Goal: Task Accomplishment & Management: Use online tool/utility

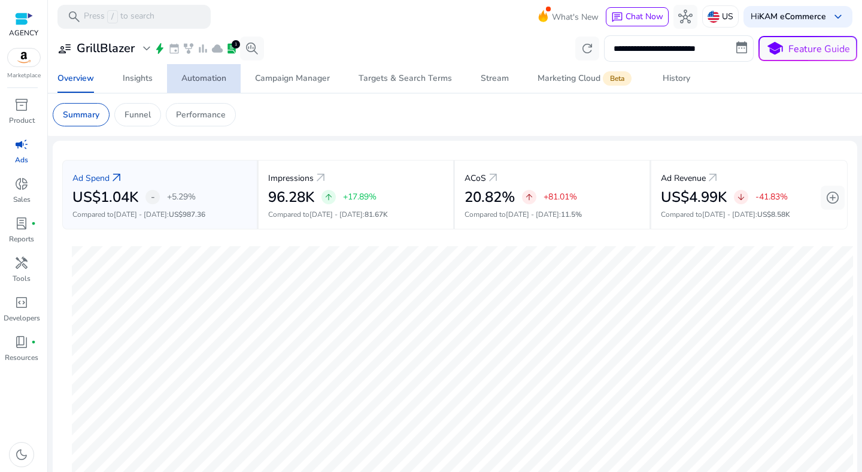
click at [195, 82] on div "Automation" at bounding box center [203, 78] width 45 height 8
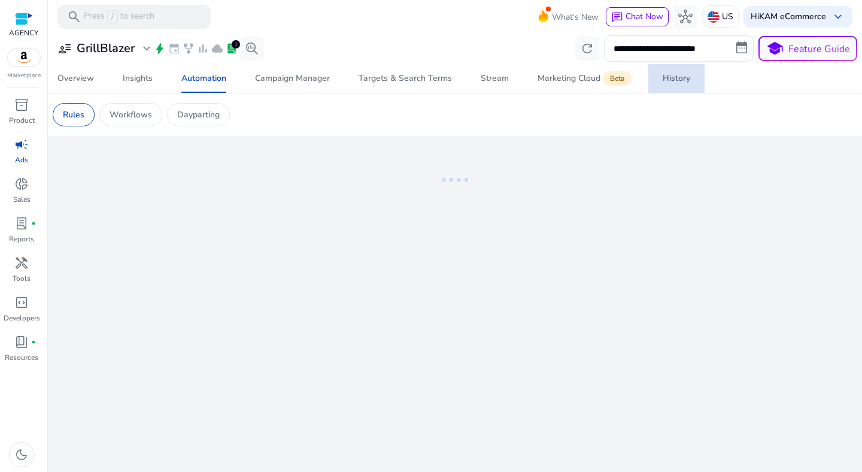
click at [663, 83] on div "History" at bounding box center [677, 78] width 28 height 8
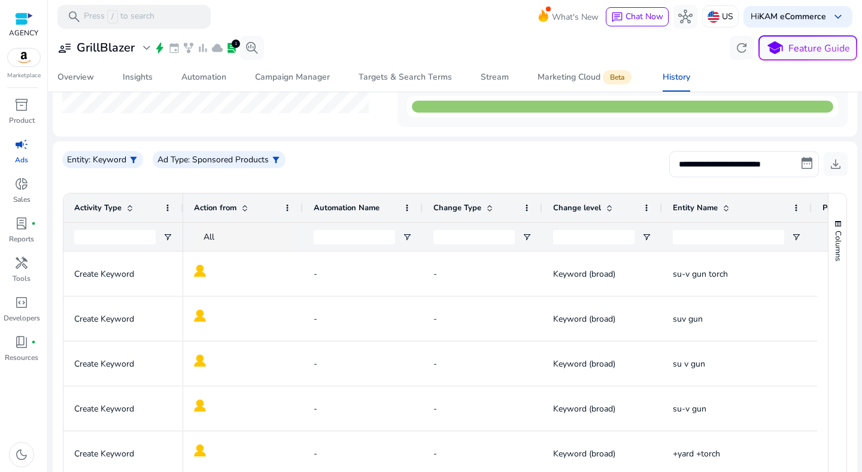
scroll to position [217, 0]
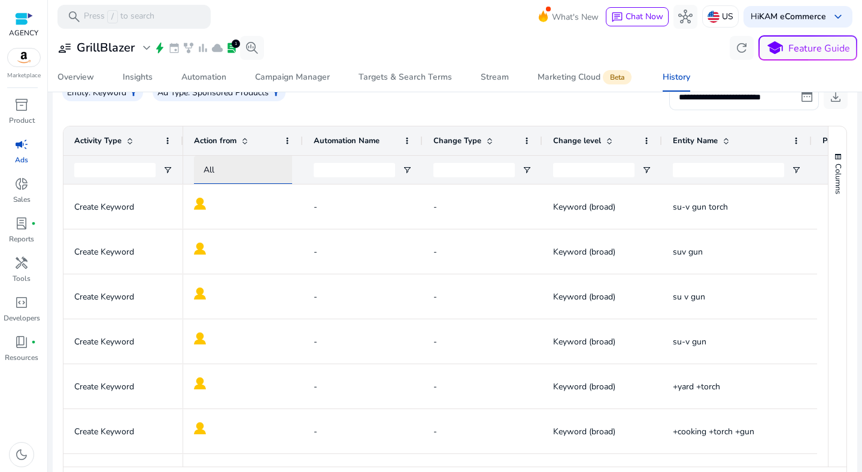
click at [214, 163] on div "All" at bounding box center [258, 170] width 108 height 14
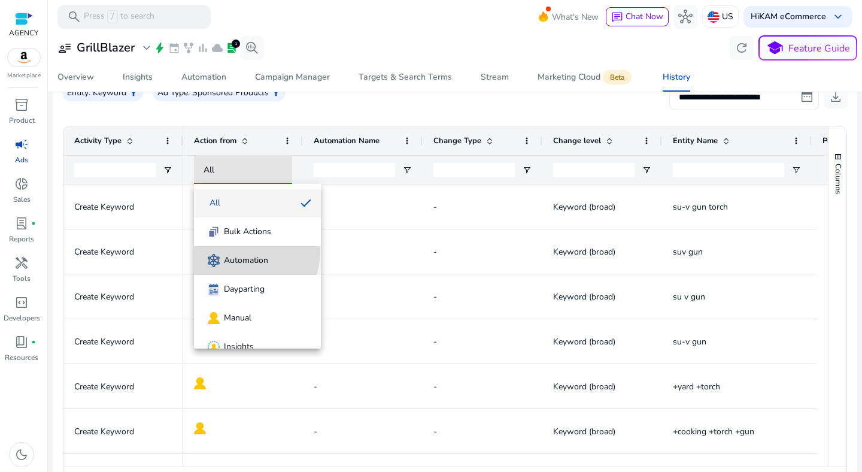
click at [239, 251] on mat-option "Automation" at bounding box center [257, 260] width 127 height 29
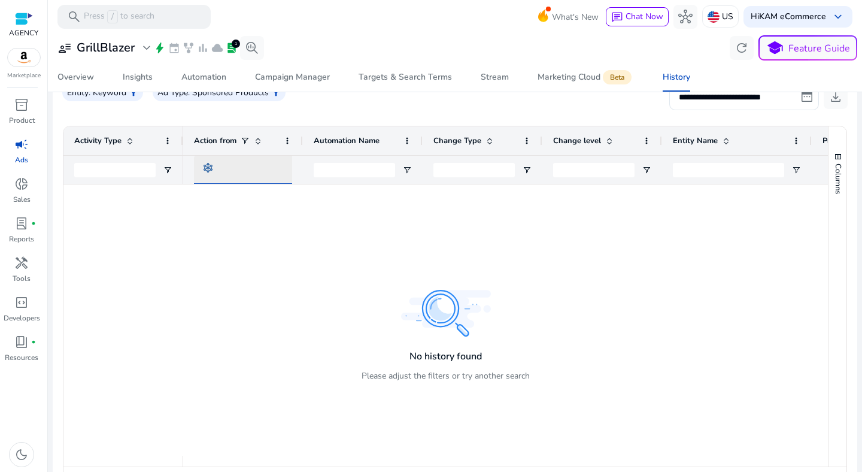
click at [248, 176] on div at bounding box center [254, 170] width 101 height 14
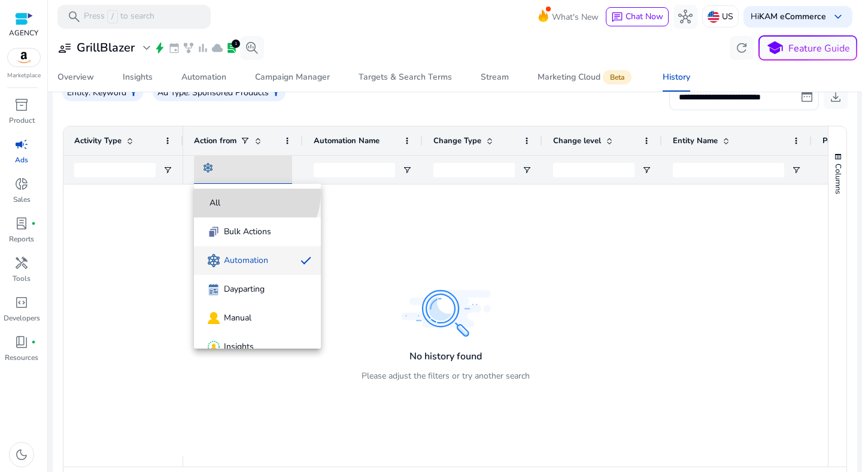
click at [248, 193] on mat-option "All" at bounding box center [257, 203] width 127 height 29
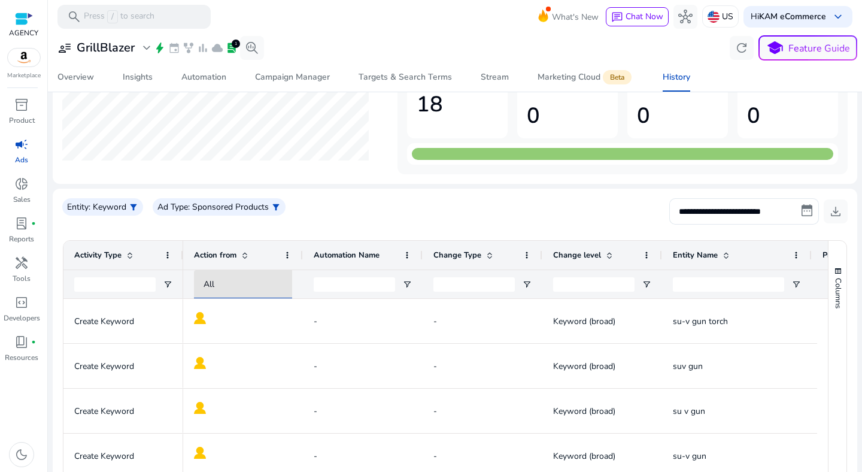
scroll to position [0, 0]
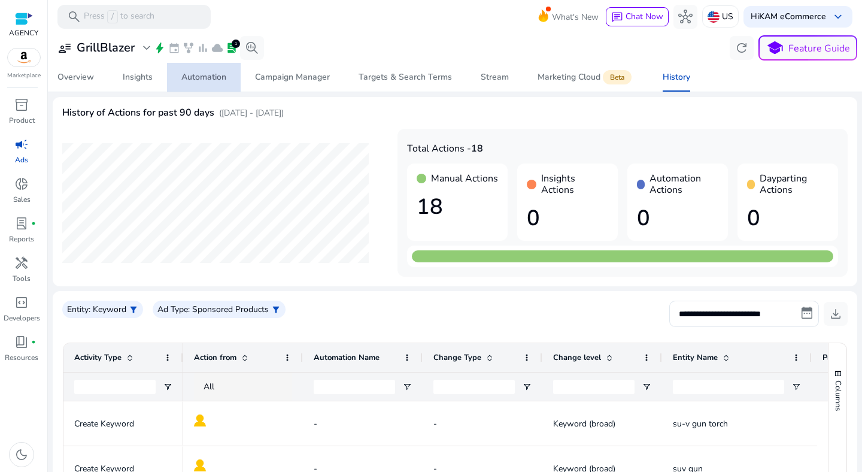
click at [196, 86] on span "Automation" at bounding box center [203, 77] width 45 height 29
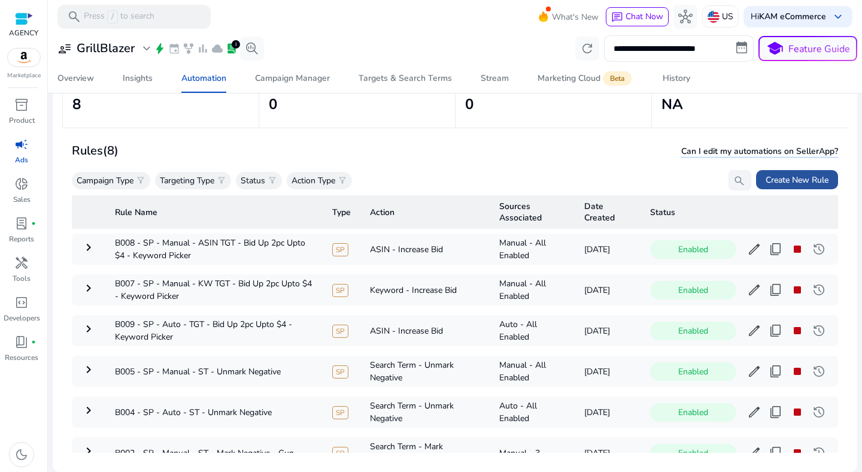
click at [791, 180] on span "Create New Rule" at bounding box center [797, 180] width 63 height 13
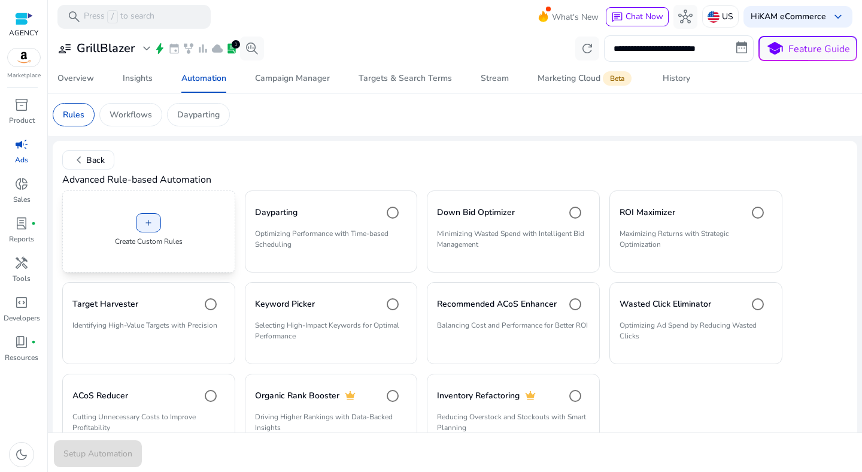
click at [164, 222] on div "add Create Custom Rules" at bounding box center [148, 231] width 173 height 82
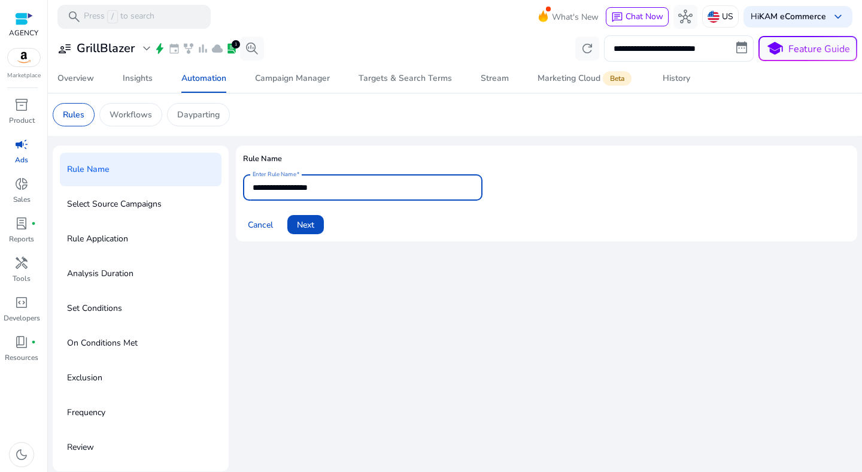
click at [348, 187] on input "**********" at bounding box center [363, 187] width 220 height 13
paste input "**********"
type input "**********"
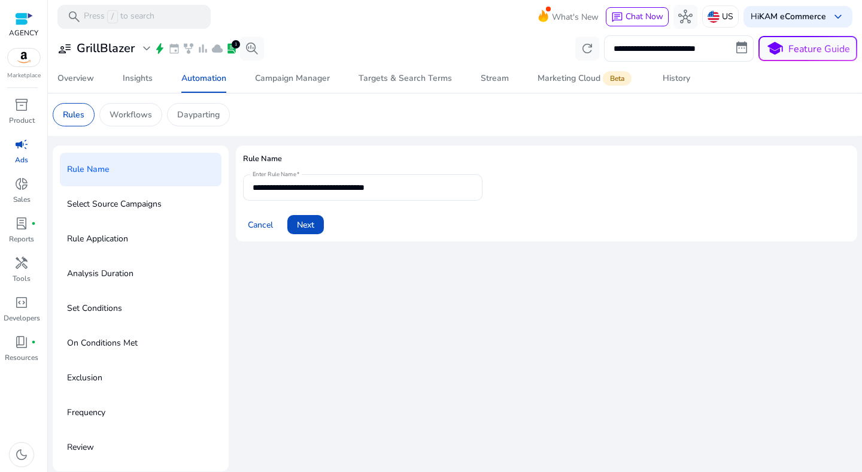
click at [368, 223] on div "Cancel Next" at bounding box center [546, 219] width 607 height 29
click at [297, 225] on span "Next" at bounding box center [305, 225] width 17 height 13
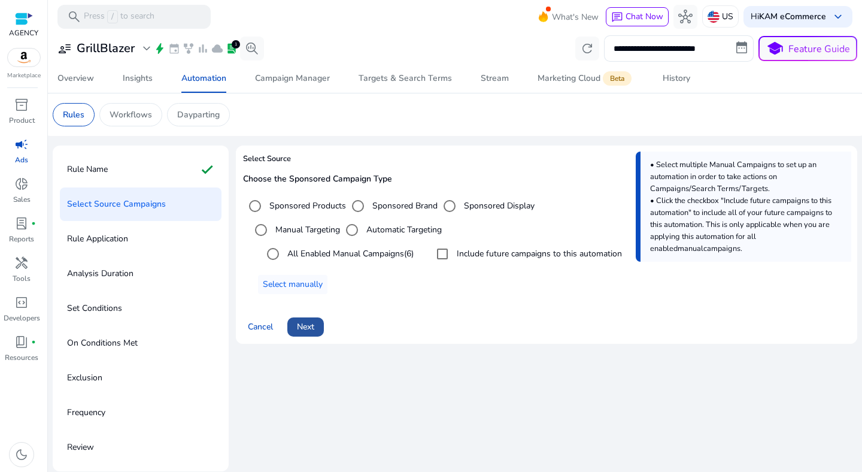
click at [317, 329] on span at bounding box center [305, 326] width 37 height 29
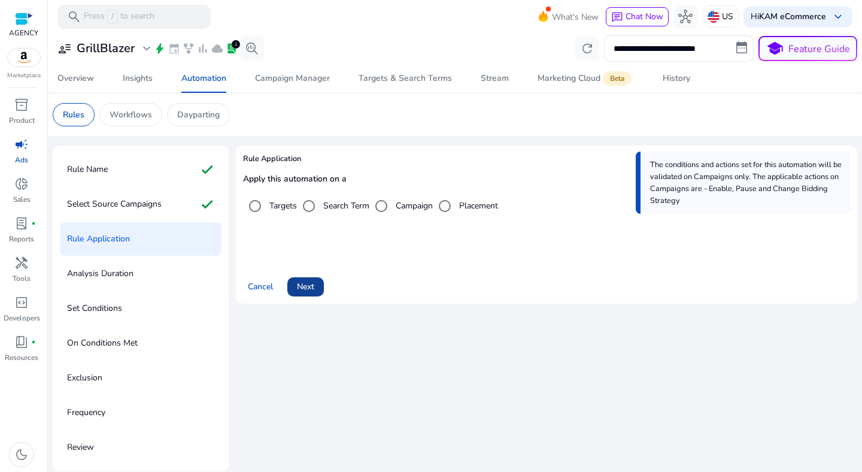
click at [298, 286] on span "Next" at bounding box center [305, 286] width 17 height 13
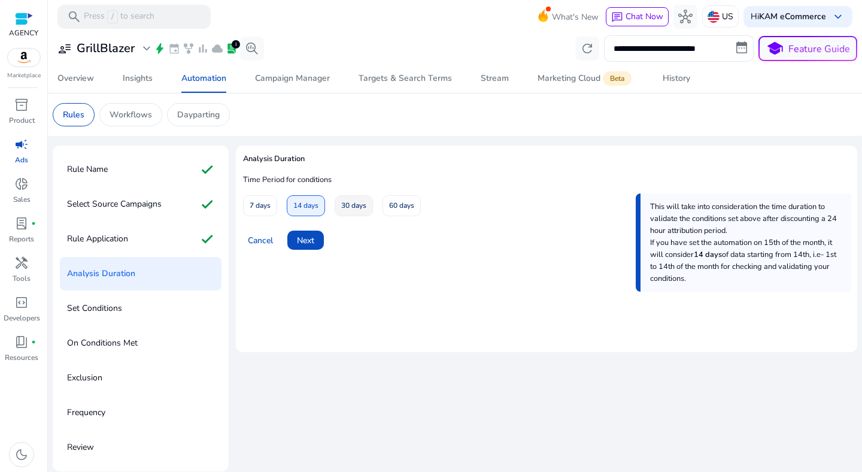
click at [354, 209] on span "30 days" at bounding box center [353, 205] width 25 height 21
click at [302, 244] on span "Next" at bounding box center [305, 240] width 17 height 13
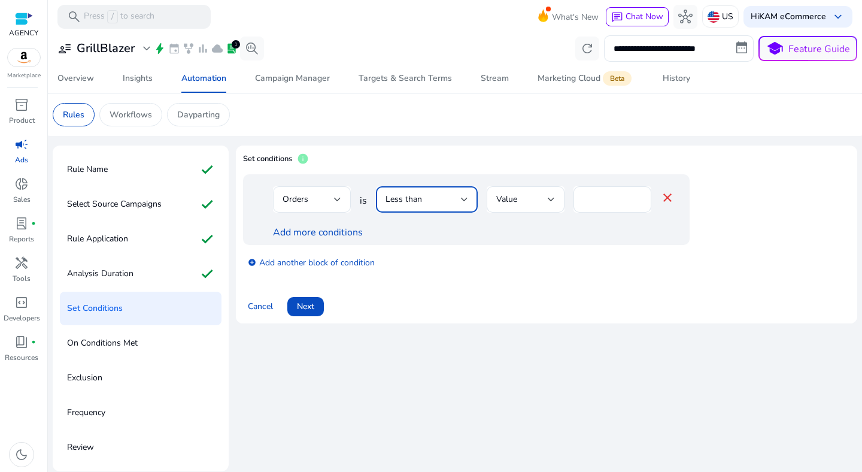
click at [433, 202] on div "Less than" at bounding box center [423, 199] width 75 height 13
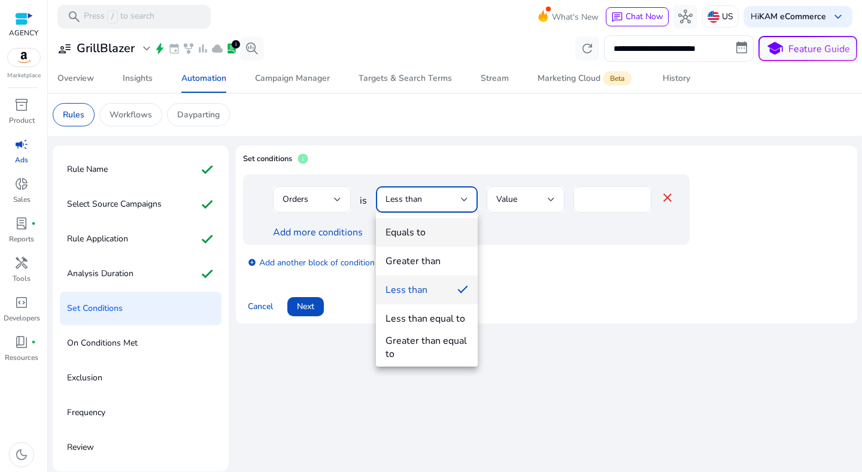
click at [430, 226] on span "Equals to" at bounding box center [427, 232] width 83 height 13
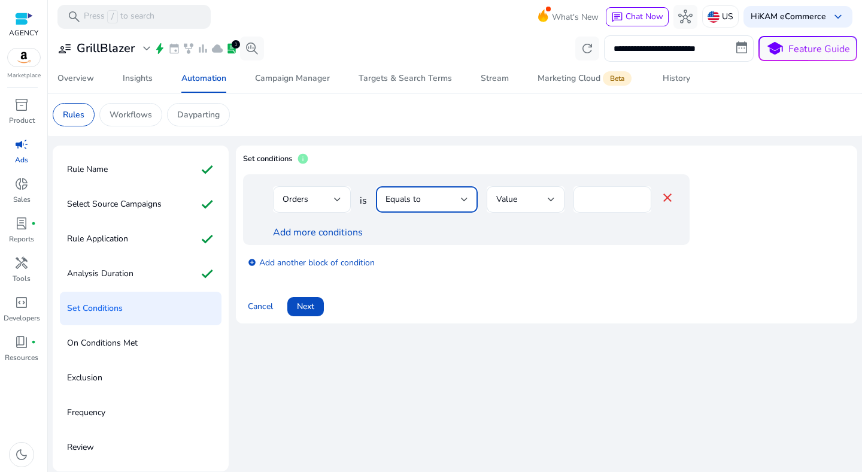
click at [588, 199] on input "*" at bounding box center [612, 199] width 59 height 13
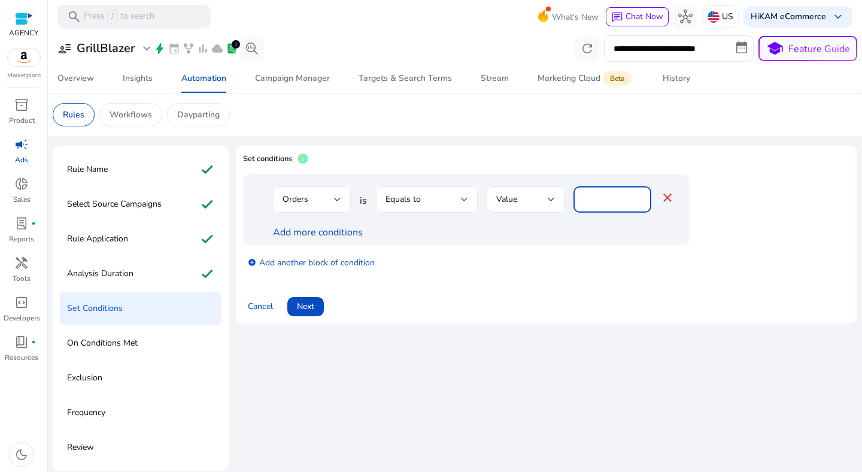
click at [588, 199] on input "*" at bounding box center [612, 199] width 59 height 13
type input "*"
click at [582, 239] on div "Orders is Equals to Value * close Add more conditions" at bounding box center [466, 209] width 447 height 71
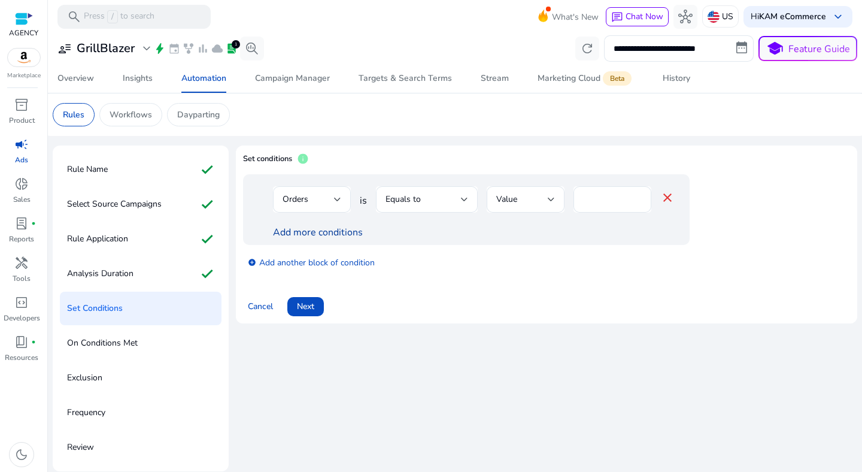
click at [310, 233] on link "Add more conditions" at bounding box center [318, 232] width 90 height 13
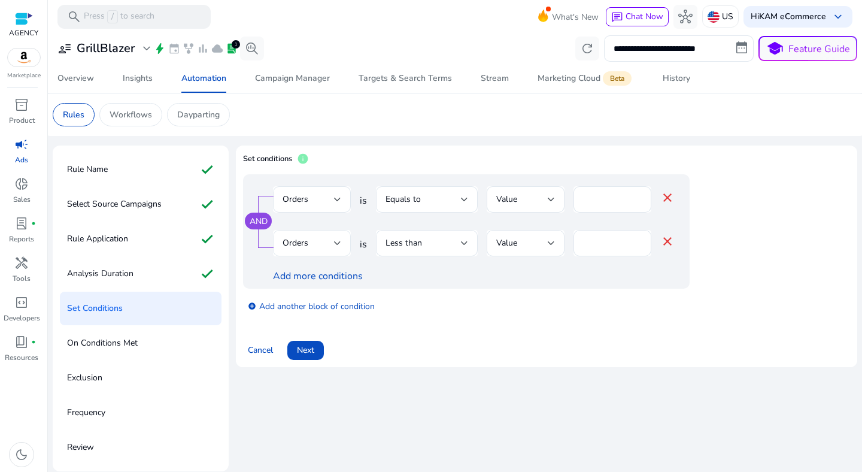
click at [318, 247] on div "Orders" at bounding box center [308, 242] width 51 height 13
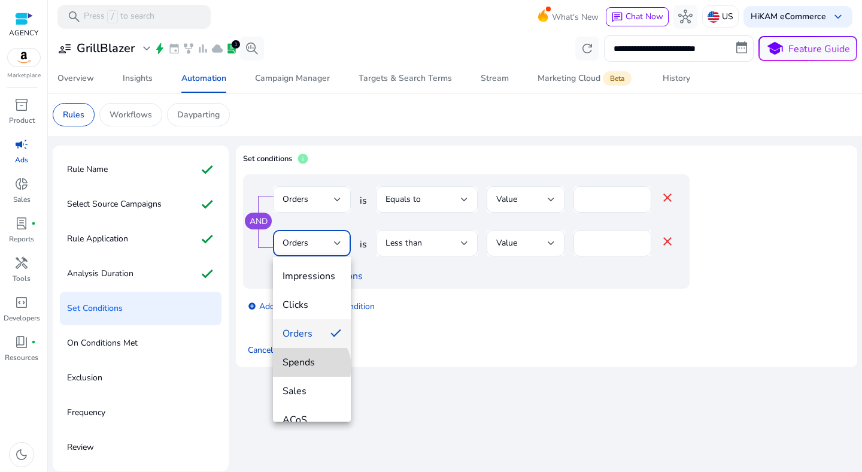
click at [310, 366] on span "Spends" at bounding box center [312, 362] width 59 height 13
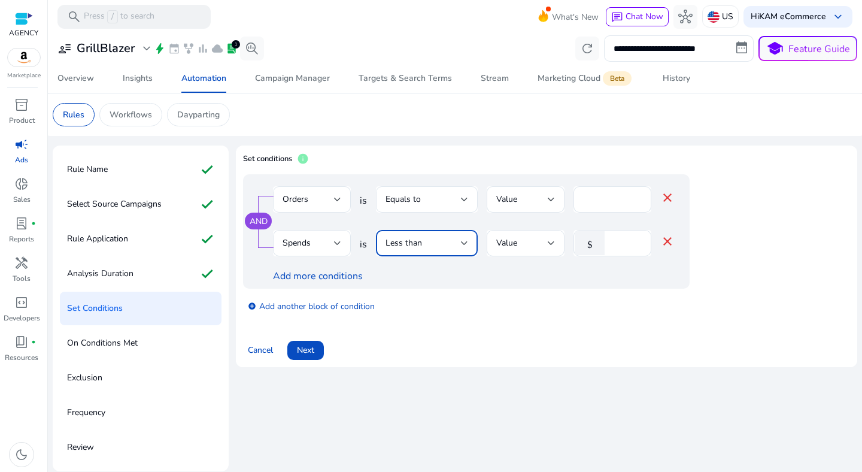
click at [439, 236] on div "Less than" at bounding box center [423, 242] width 75 height 13
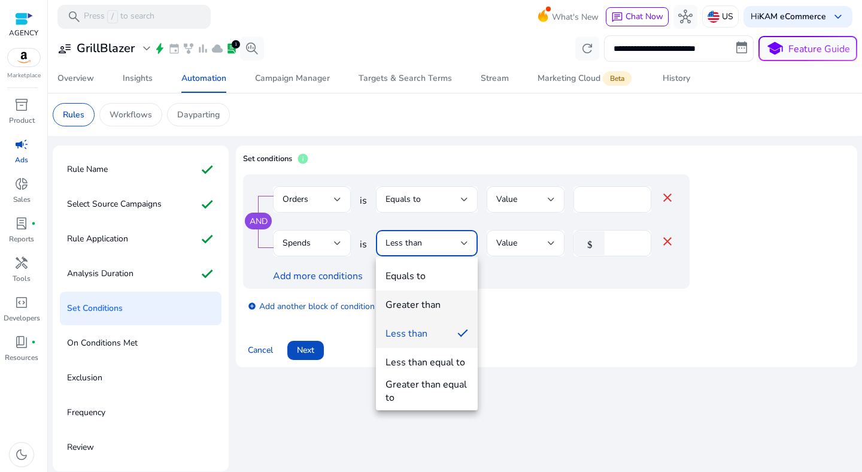
click at [429, 301] on div "Greater than" at bounding box center [413, 304] width 55 height 13
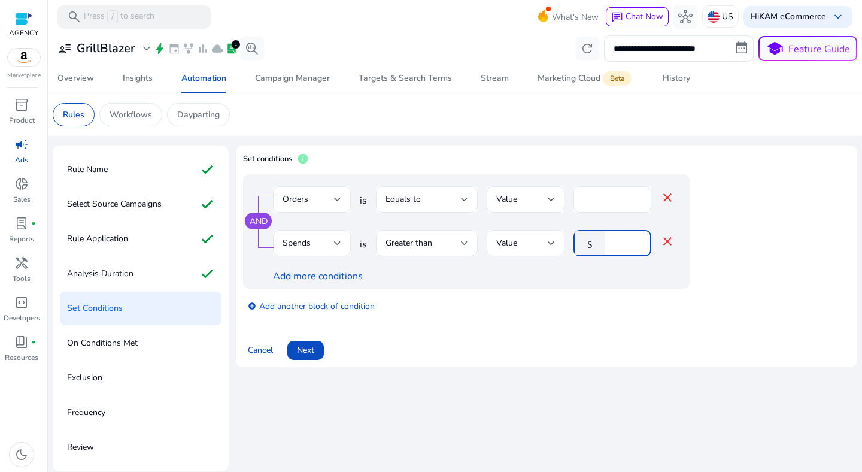
drag, startPoint x: 624, startPoint y: 244, endPoint x: 584, endPoint y: 247, distance: 40.8
click at [584, 247] on div "$ *" at bounding box center [608, 243] width 68 height 26
type input "**"
click at [603, 311] on div "add_circle Add another block of condition" at bounding box center [490, 306] width 494 height 34
click at [317, 352] on span at bounding box center [305, 350] width 37 height 29
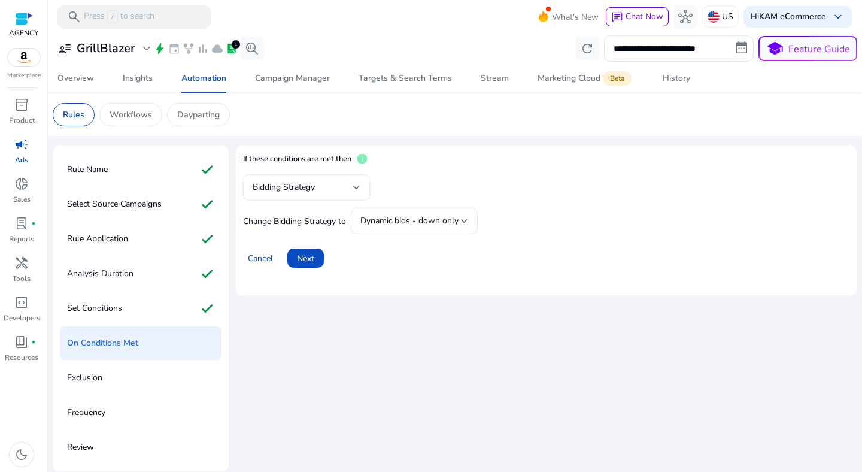
click at [317, 190] on div "Bidding Strategy" at bounding box center [303, 187] width 101 height 13
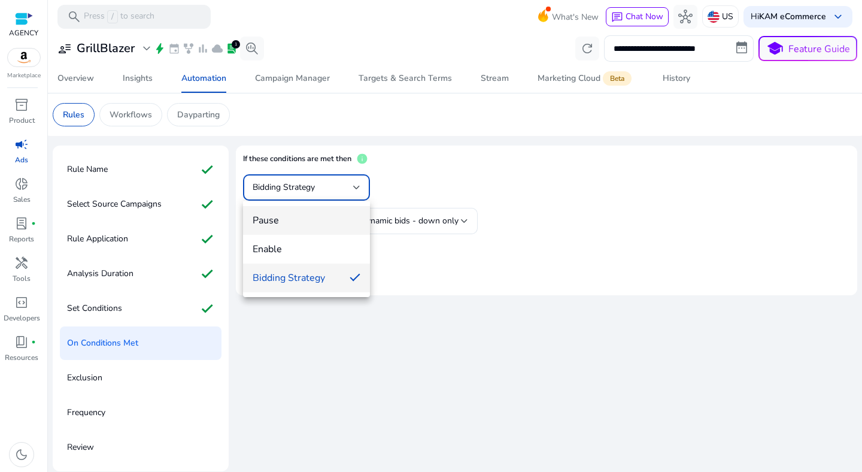
click at [308, 223] on span "Pause" at bounding box center [307, 220] width 108 height 13
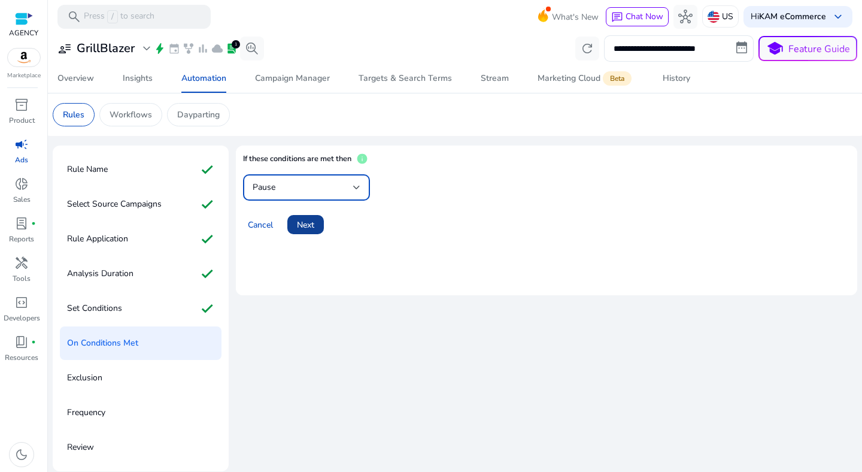
click at [306, 238] on span at bounding box center [305, 224] width 37 height 29
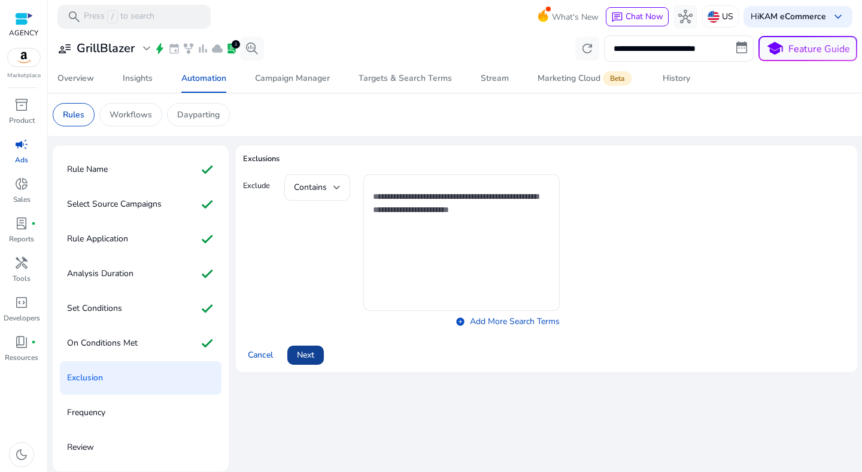
click at [315, 360] on span at bounding box center [305, 355] width 37 height 29
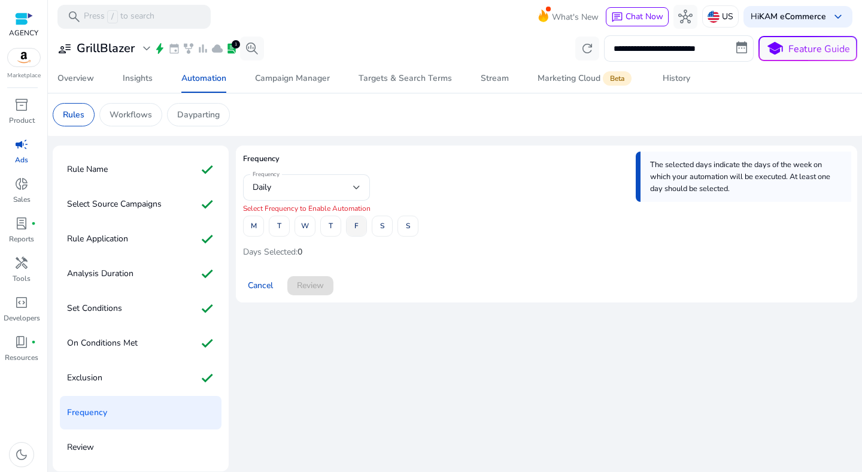
click at [350, 231] on span at bounding box center [357, 226] width 20 height 29
click at [312, 283] on span "Review" at bounding box center [310, 285] width 27 height 13
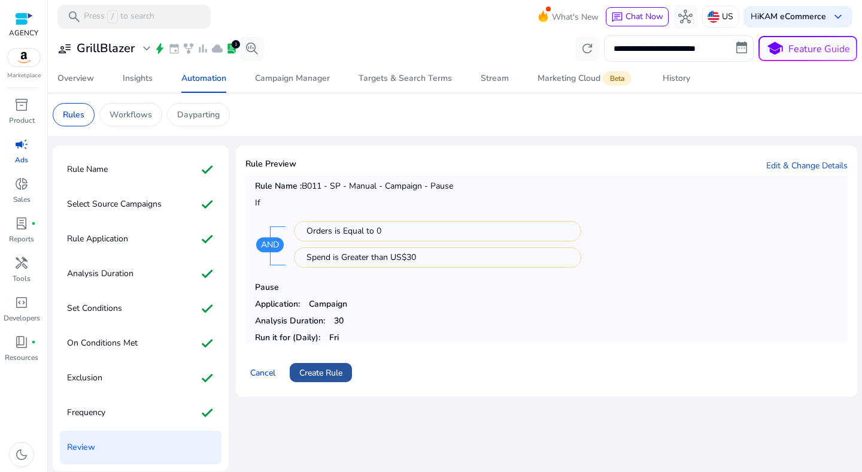
click at [329, 370] on span "Create Rule" at bounding box center [320, 372] width 43 height 13
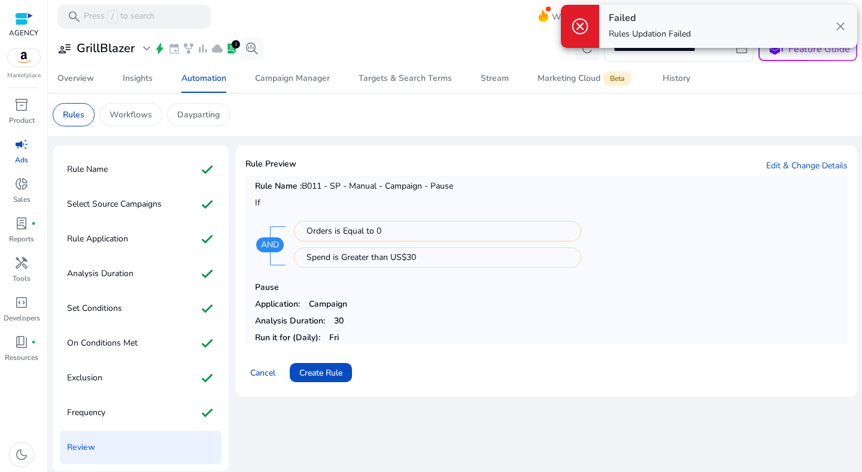
click at [454, 353] on div "Cancel Create Rule" at bounding box center [546, 367] width 602 height 29
click at [335, 373] on span "Create Rule" at bounding box center [320, 372] width 43 height 13
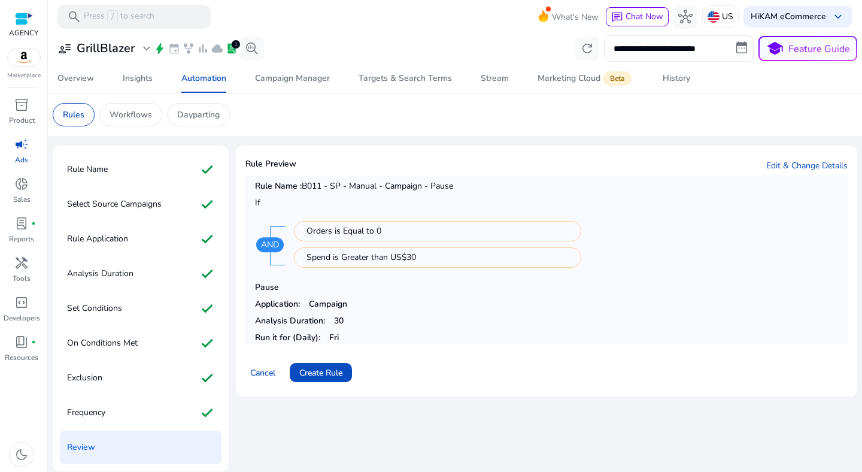
click at [123, 57] on div "user_attributes GrillBlazer expand_more bolt event family_history bar_chart clo…" at bounding box center [158, 49] width 211 height 24
click at [123, 55] on h3 "GrillBlazer" at bounding box center [106, 48] width 58 height 14
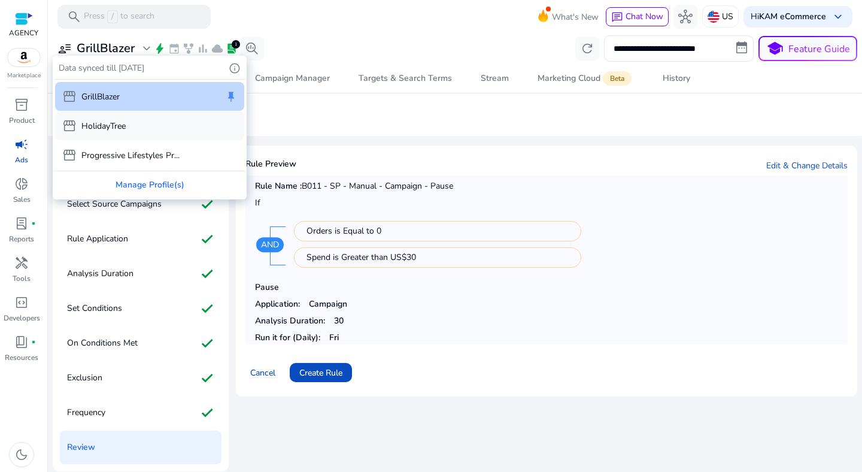
click at [122, 120] on p "HolidayTree" at bounding box center [103, 126] width 44 height 13
